Goal: Task Accomplishment & Management: Use online tool/utility

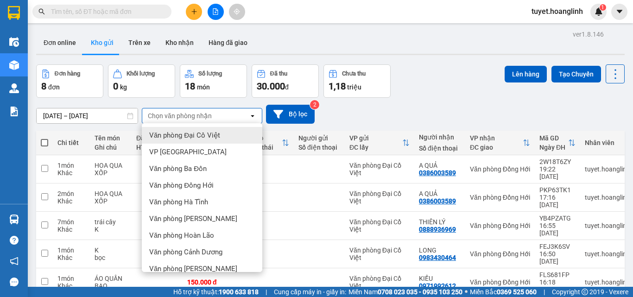
click at [430, 83] on div "Đơn hàng 8 đơn Khối lượng 0 kg Số lượng 18 món Đã thu 30.000 đ Chưa thu 1,18 tr…" at bounding box center [330, 80] width 588 height 33
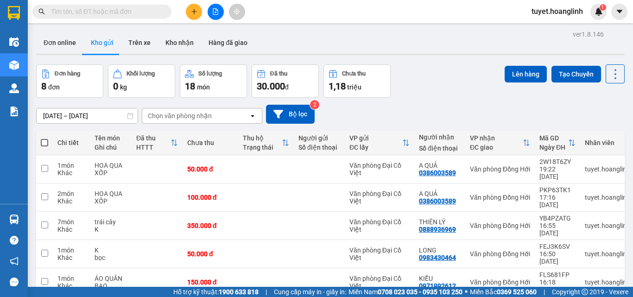
scroll to position [77, 0]
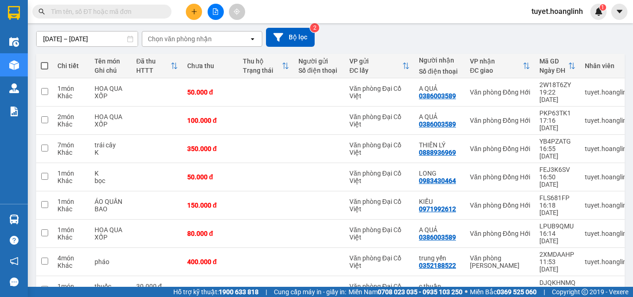
click at [207, 12] on button at bounding box center [215, 12] width 16 height 16
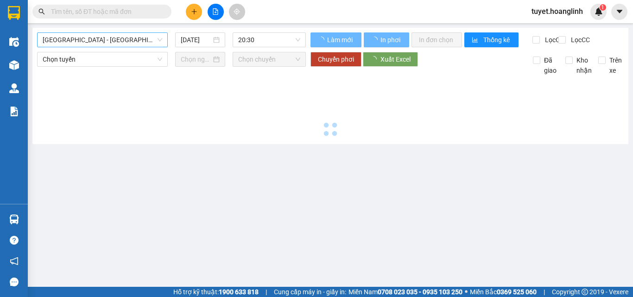
click at [112, 35] on span "[GEOGRAPHIC_DATA] - [GEOGRAPHIC_DATA]" at bounding box center [102, 40] width 119 height 14
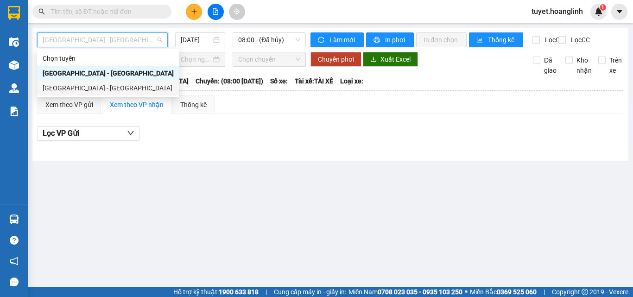
click at [81, 87] on div "[GEOGRAPHIC_DATA] - [GEOGRAPHIC_DATA]" at bounding box center [108, 88] width 131 height 10
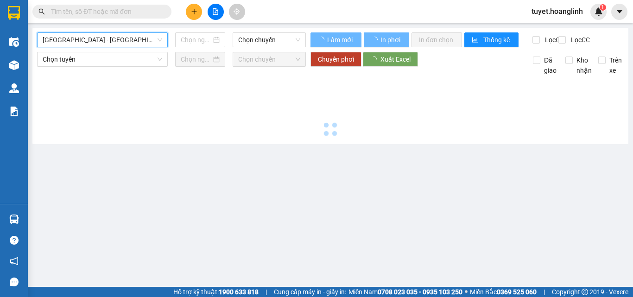
type input "[DATE]"
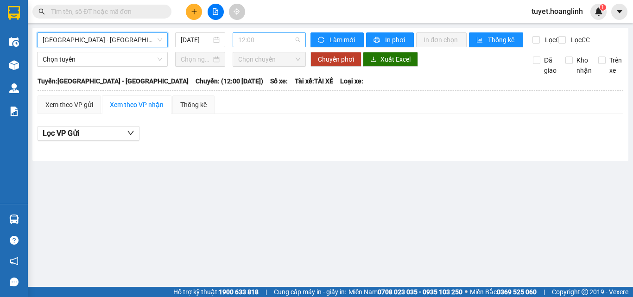
click at [274, 36] on span "12:00" at bounding box center [269, 40] width 62 height 14
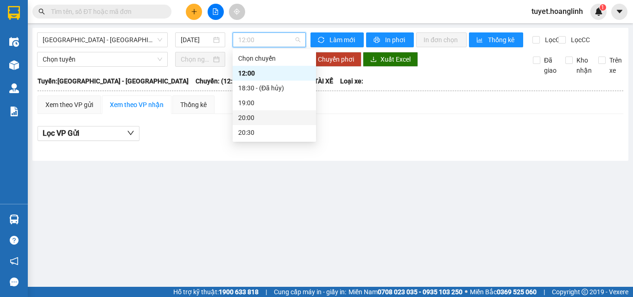
click at [256, 114] on div "20:00" at bounding box center [274, 118] width 72 height 10
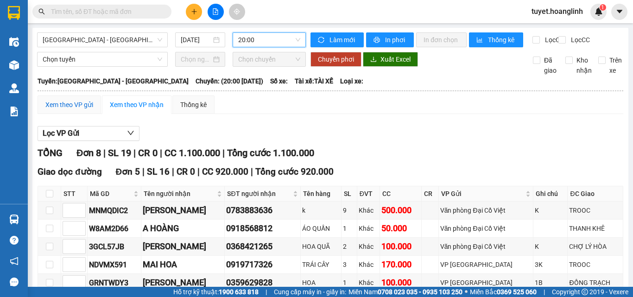
click at [53, 110] on div "Xem theo VP gửi" at bounding box center [69, 105] width 48 height 10
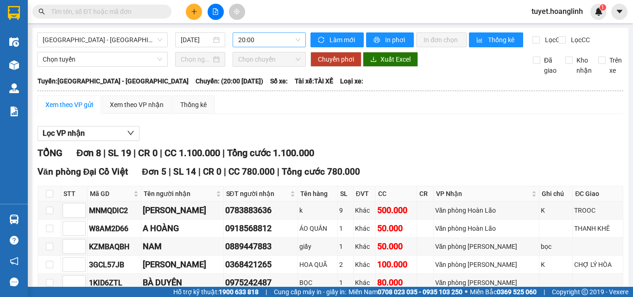
click at [275, 41] on span "20:00" at bounding box center [269, 40] width 62 height 14
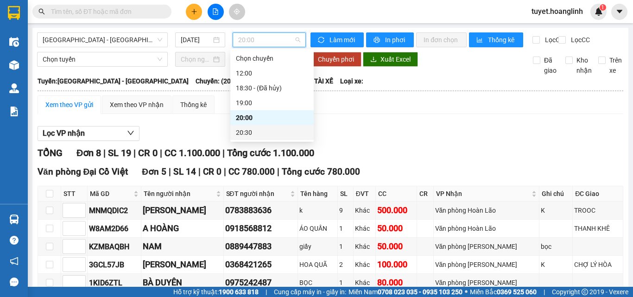
click at [267, 132] on div "20:30" at bounding box center [272, 132] width 72 height 10
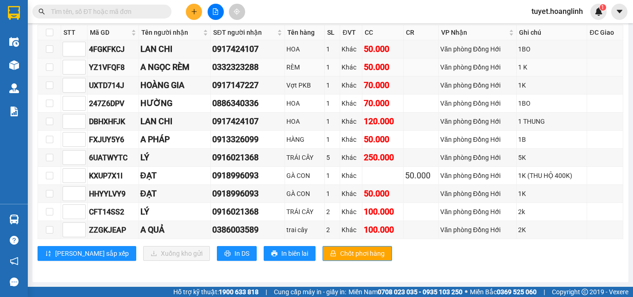
scroll to position [169, 0]
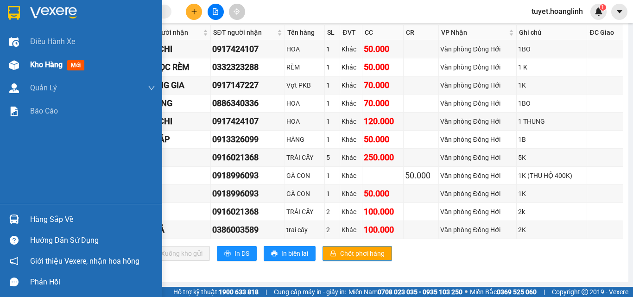
click at [4, 57] on div "Kho hàng mới" at bounding box center [81, 64] width 162 height 23
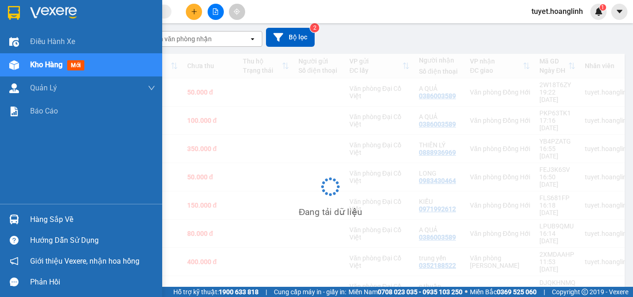
scroll to position [77, 0]
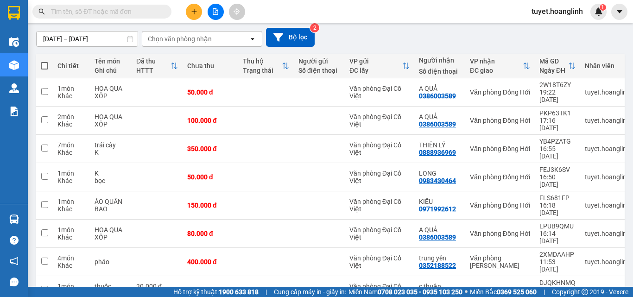
click at [43, 61] on label at bounding box center [44, 65] width 7 height 9
click at [44, 61] on input "checkbox" at bounding box center [44, 61] width 0 height 0
checkbox input "true"
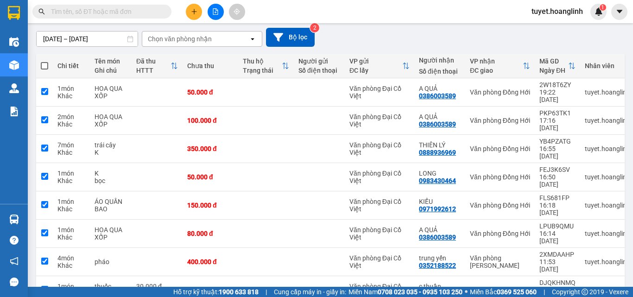
checkbox input "true"
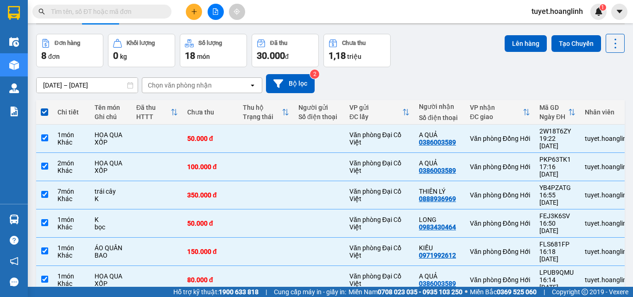
scroll to position [0, 0]
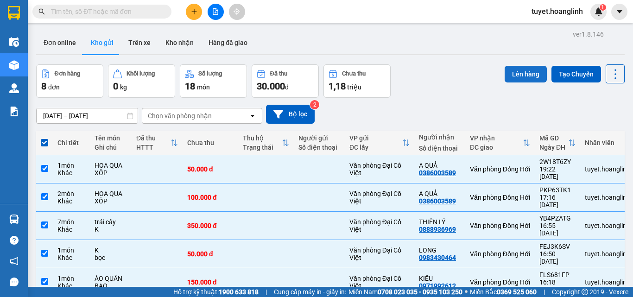
click at [519, 70] on button "Lên hàng" at bounding box center [525, 74] width 42 height 17
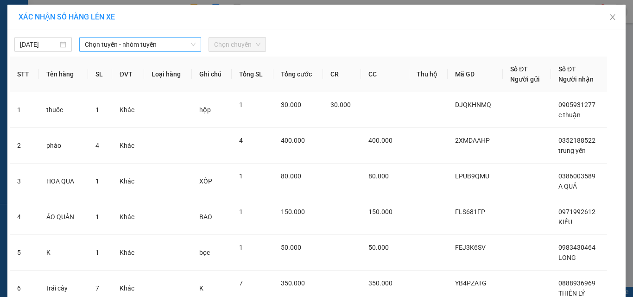
click at [160, 42] on span "Chọn tuyến - nhóm tuyến" at bounding box center [140, 45] width 111 height 14
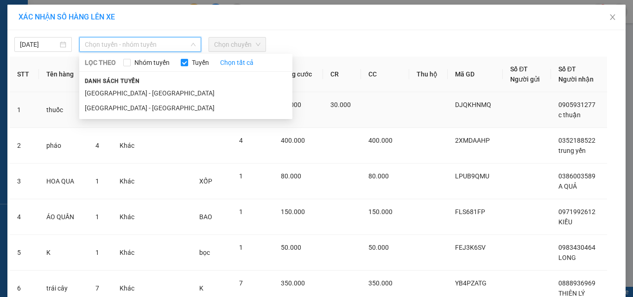
click at [130, 111] on li "[GEOGRAPHIC_DATA] - [GEOGRAPHIC_DATA]" at bounding box center [185, 108] width 213 height 15
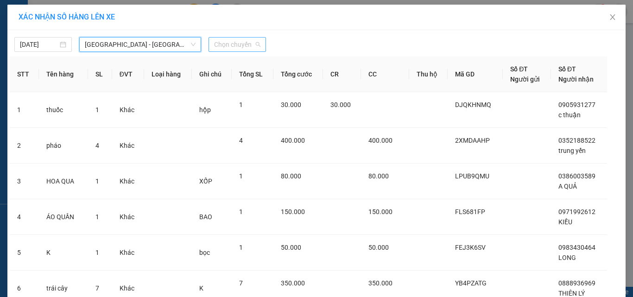
click at [225, 39] on span "Chọn chuyến" at bounding box center [237, 45] width 46 height 14
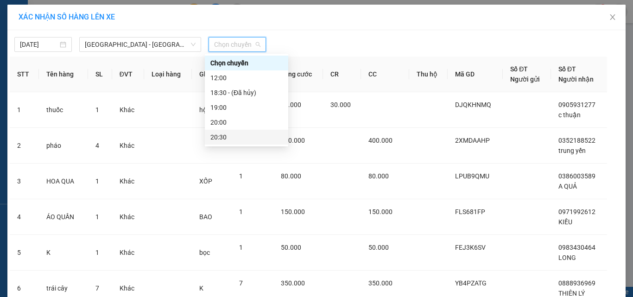
click at [224, 135] on div "20:30" at bounding box center [246, 137] width 72 height 10
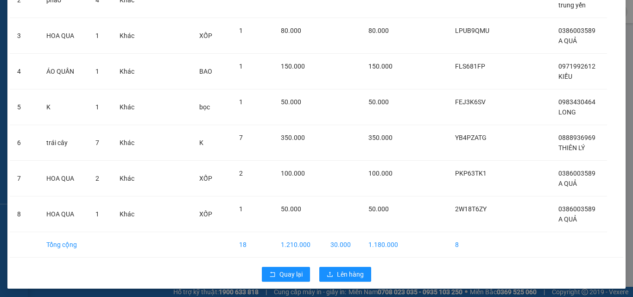
scroll to position [154, 0]
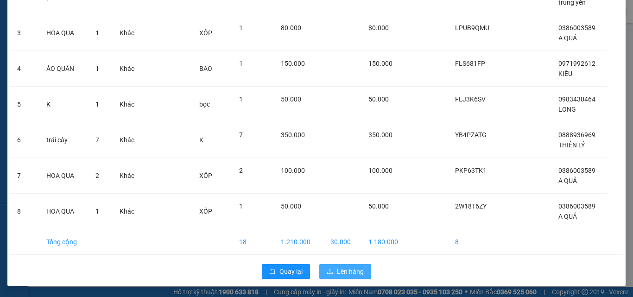
click at [346, 269] on span "Lên hàng" at bounding box center [350, 271] width 27 height 10
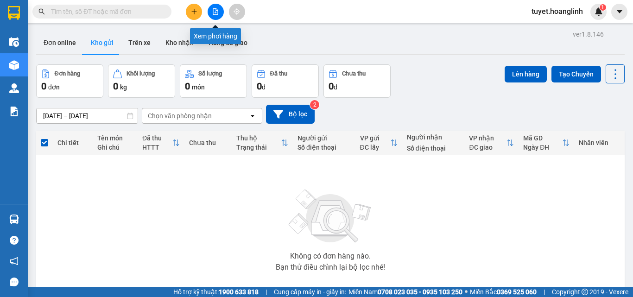
click at [212, 10] on icon "file-add" at bounding box center [215, 11] width 6 height 6
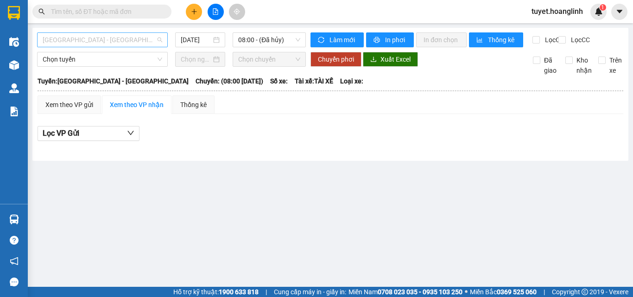
click at [94, 38] on span "[GEOGRAPHIC_DATA] - [GEOGRAPHIC_DATA]" at bounding box center [102, 40] width 119 height 14
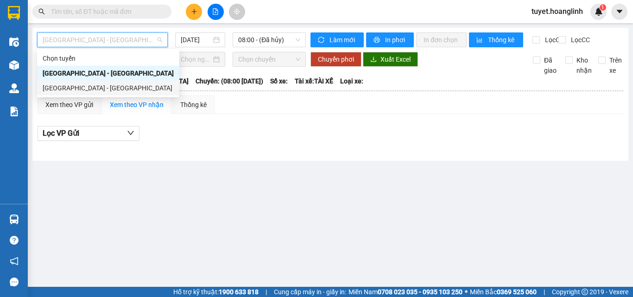
click at [82, 87] on div "[GEOGRAPHIC_DATA] - [GEOGRAPHIC_DATA]" at bounding box center [108, 88] width 131 height 10
type input "[DATE]"
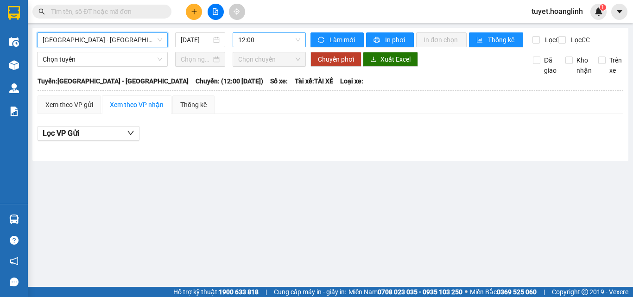
click at [262, 40] on span "12:00" at bounding box center [269, 40] width 62 height 14
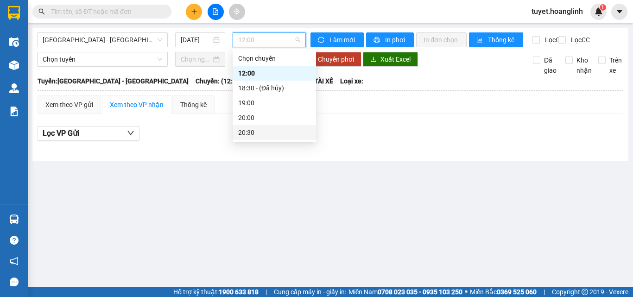
click at [240, 130] on div "20:30" at bounding box center [274, 132] width 72 height 10
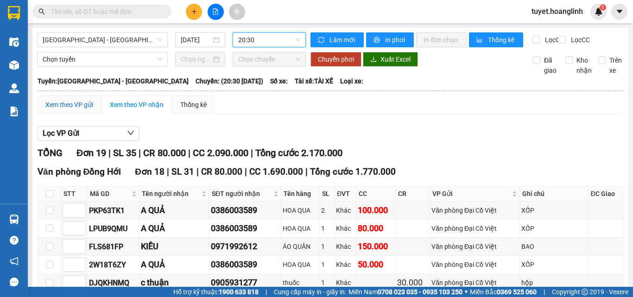
click at [67, 110] on div "Xem theo VP gửi" at bounding box center [69, 105] width 48 height 10
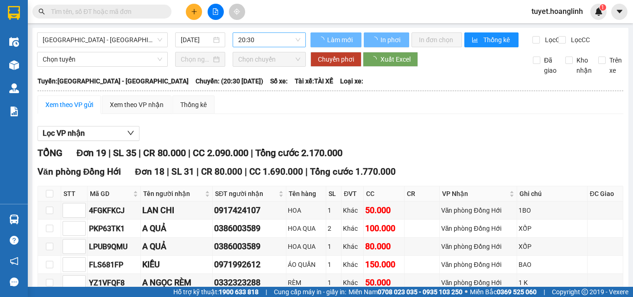
click at [289, 41] on span "20:30" at bounding box center [269, 40] width 62 height 14
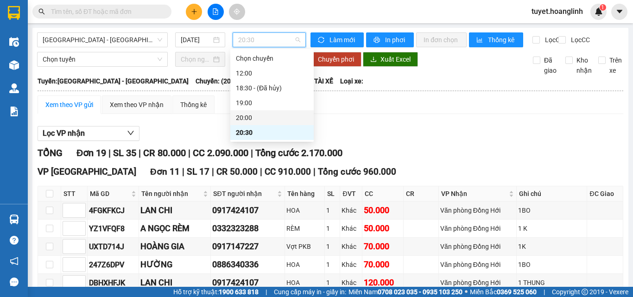
click at [263, 119] on div "20:00" at bounding box center [272, 118] width 72 height 10
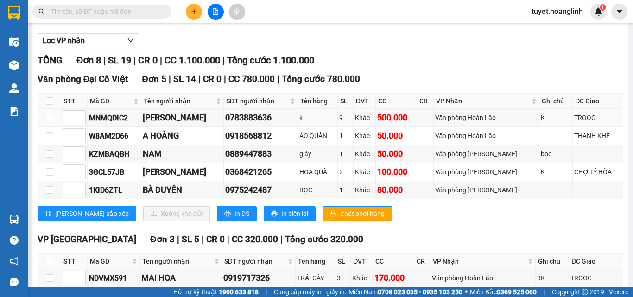
scroll to position [139, 0]
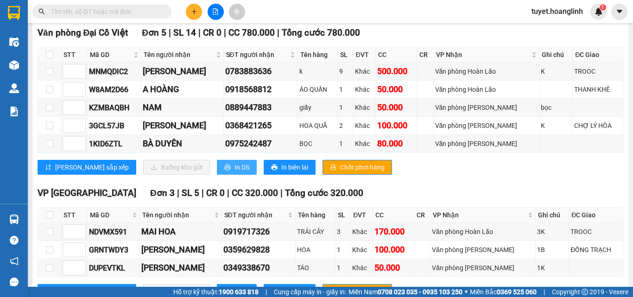
click at [217, 175] on button "In DS" at bounding box center [237, 167] width 40 height 15
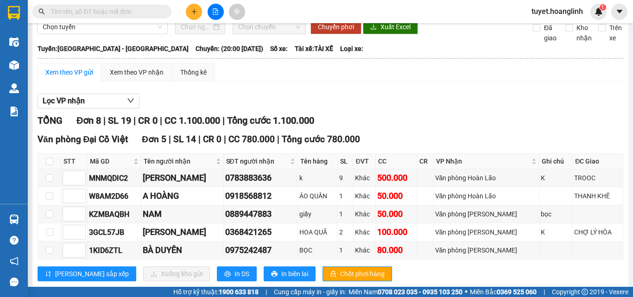
scroll to position [0, 0]
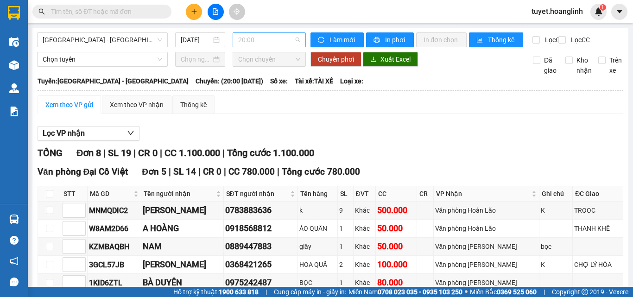
click at [269, 44] on span "20:00" at bounding box center [269, 40] width 62 height 14
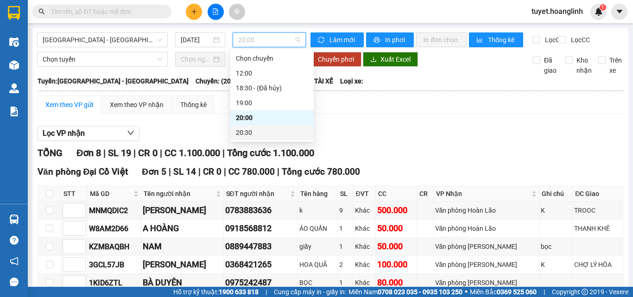
click at [258, 129] on div "20:30" at bounding box center [272, 132] width 72 height 10
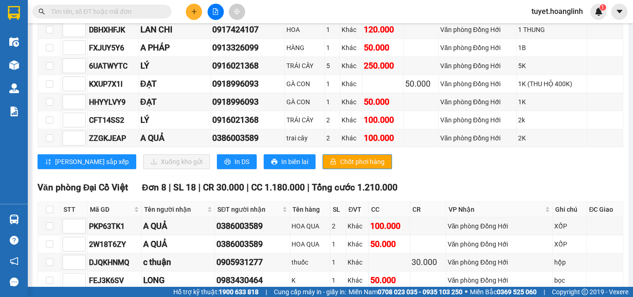
scroll to position [232, 0]
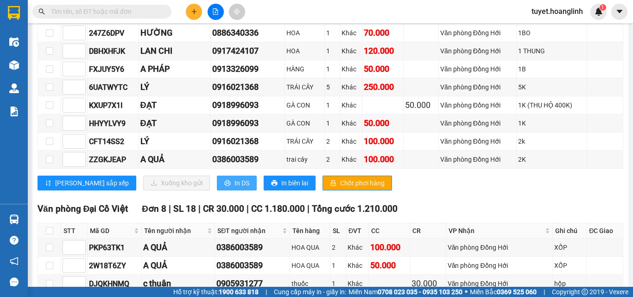
click at [234, 188] on span "In DS" at bounding box center [241, 183] width 15 height 10
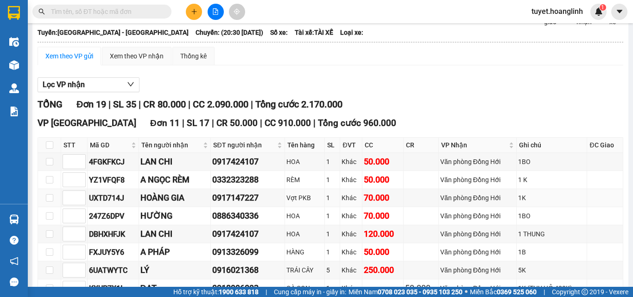
scroll to position [0, 0]
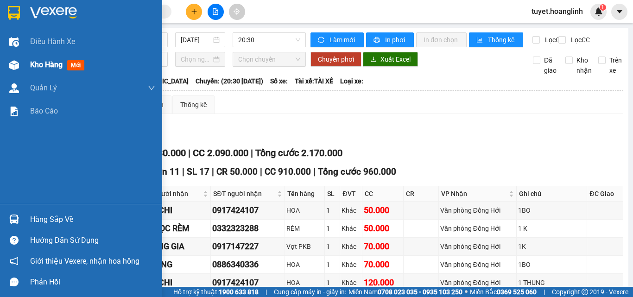
click at [25, 67] on div "Kho hàng mới" at bounding box center [81, 64] width 162 height 23
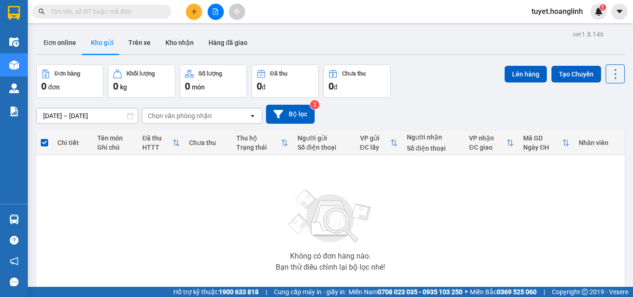
click at [213, 7] on button at bounding box center [215, 12] width 16 height 16
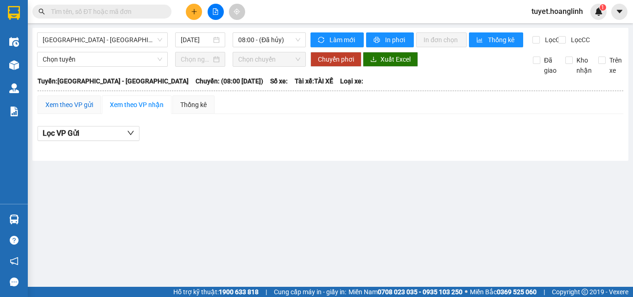
click at [81, 110] on div "Xem theo VP gửi" at bounding box center [69, 105] width 48 height 10
click at [275, 38] on span "08:00 - (Đã hủy)" at bounding box center [269, 40] width 62 height 14
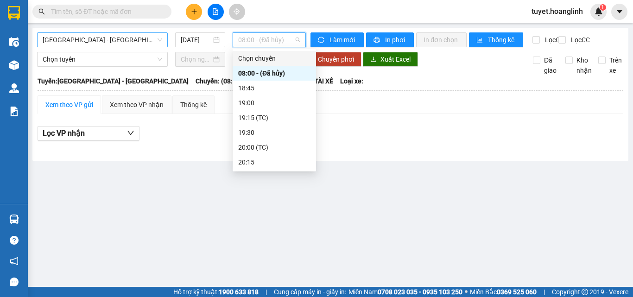
click at [144, 40] on span "[GEOGRAPHIC_DATA] - [GEOGRAPHIC_DATA]" at bounding box center [102, 40] width 119 height 14
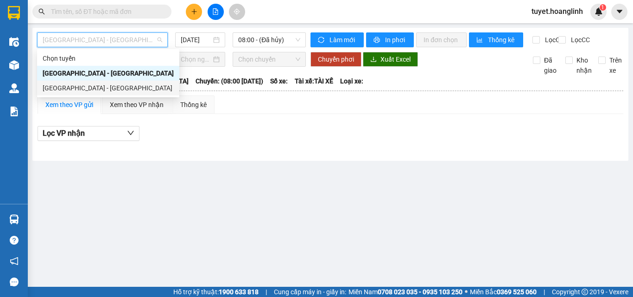
click at [126, 89] on div "[GEOGRAPHIC_DATA] - [GEOGRAPHIC_DATA]" at bounding box center [108, 88] width 131 height 10
type input "[DATE]"
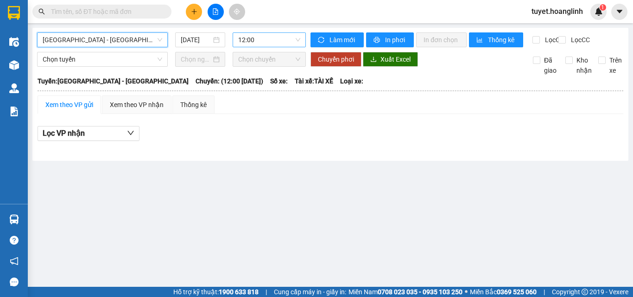
click at [263, 37] on span "12:00" at bounding box center [269, 40] width 62 height 14
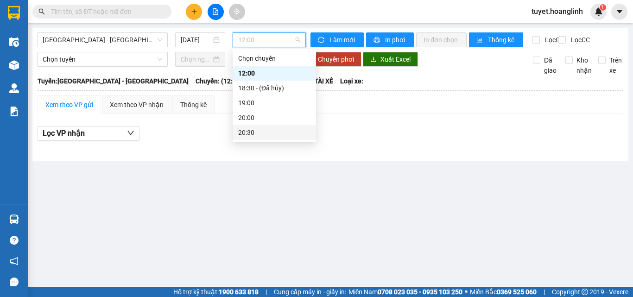
click at [254, 131] on div "20:30" at bounding box center [274, 132] width 72 height 10
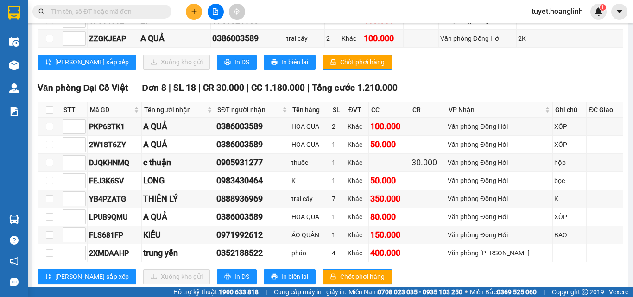
scroll to position [383, 0]
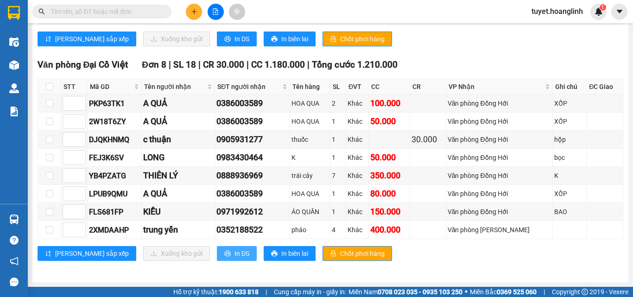
click at [234, 251] on span "In DS" at bounding box center [241, 253] width 15 height 10
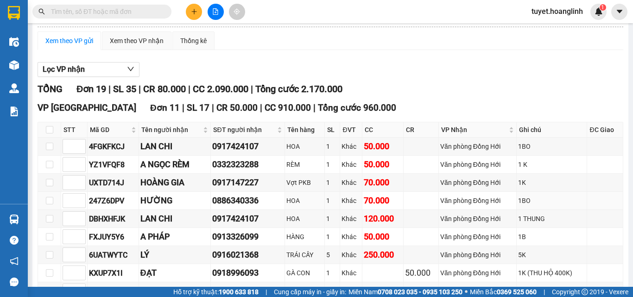
scroll to position [59, 0]
